Goal: Task Accomplishment & Management: Manage account settings

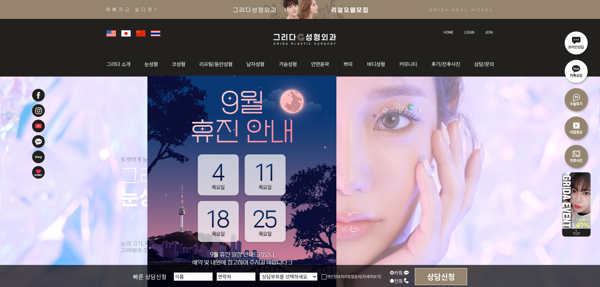
click at [468, 31] on img at bounding box center [469, 32] width 10 height 3
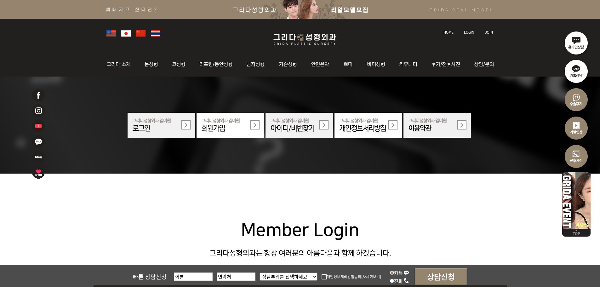
scroll to position [189, 0]
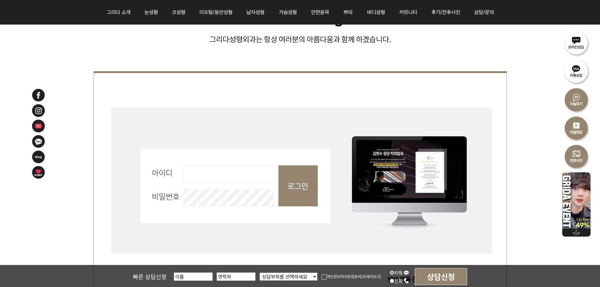
click at [247, 173] on input "아이디 필수" at bounding box center [228, 173] width 91 height 17
type input "admin"
click at [286, 188] on input "로그인" at bounding box center [298, 185] width 39 height 41
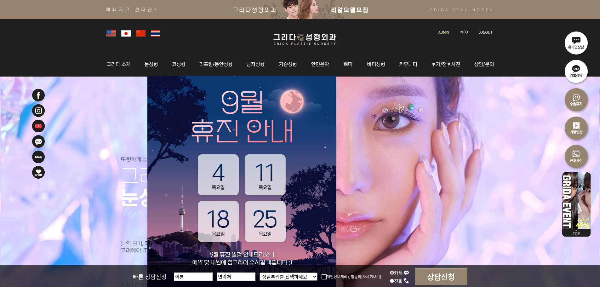
click at [447, 33] on img at bounding box center [444, 32] width 11 height 3
